Goal: Navigation & Orientation: Find specific page/section

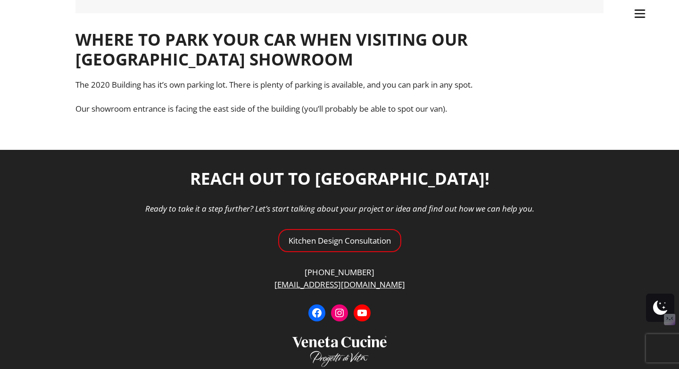
scroll to position [754, 0]
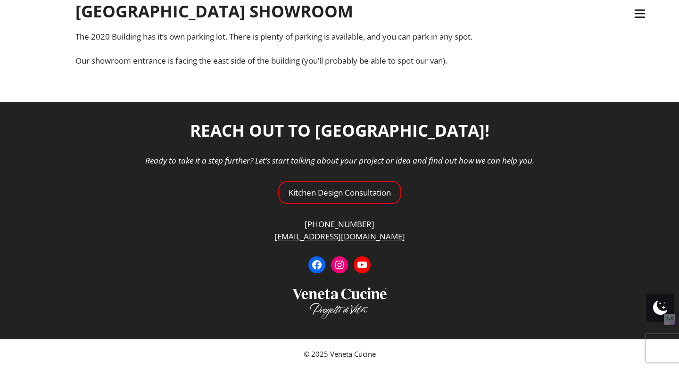
click at [637, 9] on img "Site" at bounding box center [640, 14] width 14 height 14
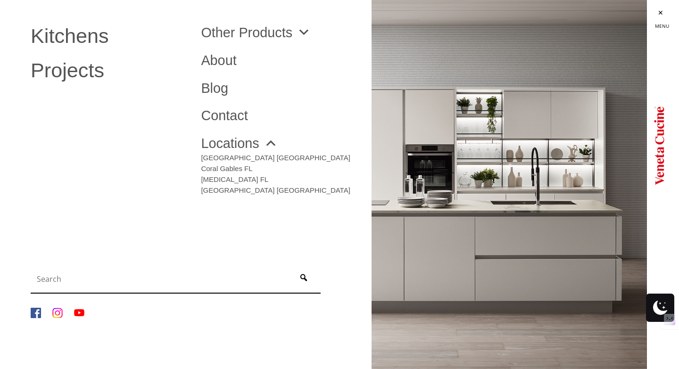
scroll to position [669, 0]
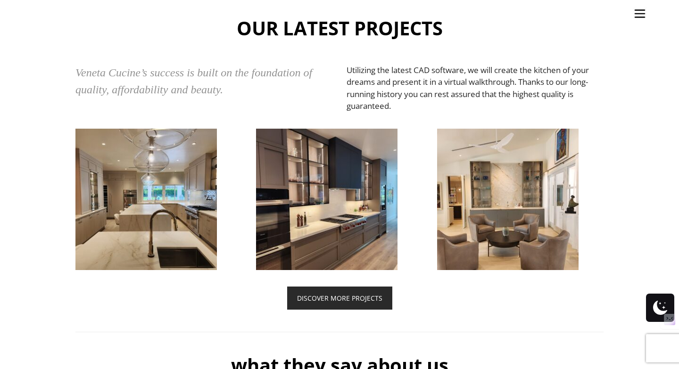
scroll to position [2125, 0]
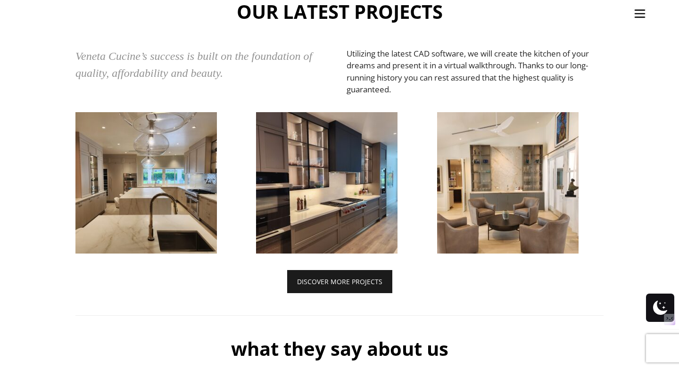
click at [349, 291] on link "DISCOVER MORE PROJECTS" at bounding box center [339, 281] width 105 height 23
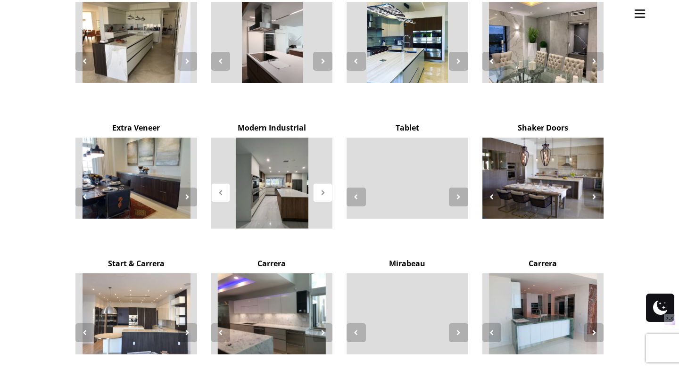
scroll to position [1653, 0]
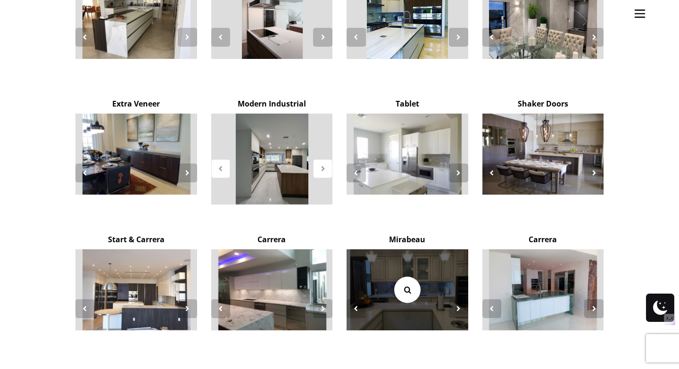
click at [404, 285] on icon at bounding box center [407, 290] width 10 height 10
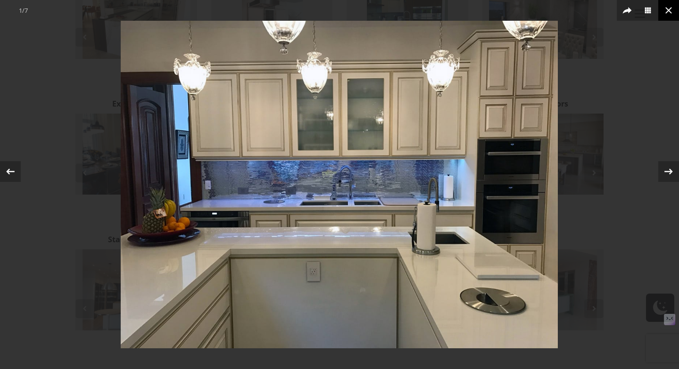
click at [673, 6] on icon at bounding box center [668, 10] width 11 height 11
